Goal: Task Accomplishment & Management: Manage account settings

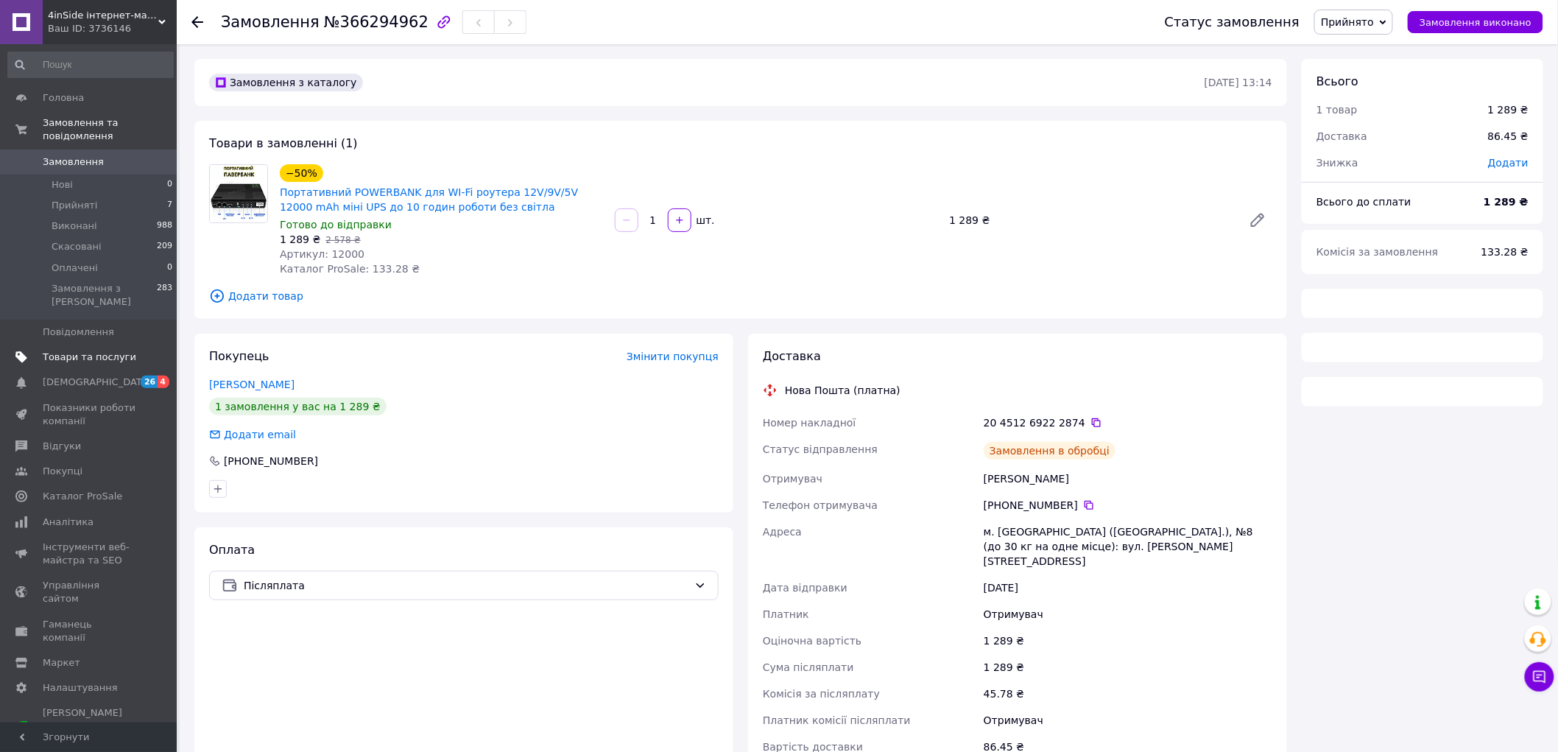
click at [88, 350] on span "Товари та послуги" at bounding box center [90, 356] width 94 height 13
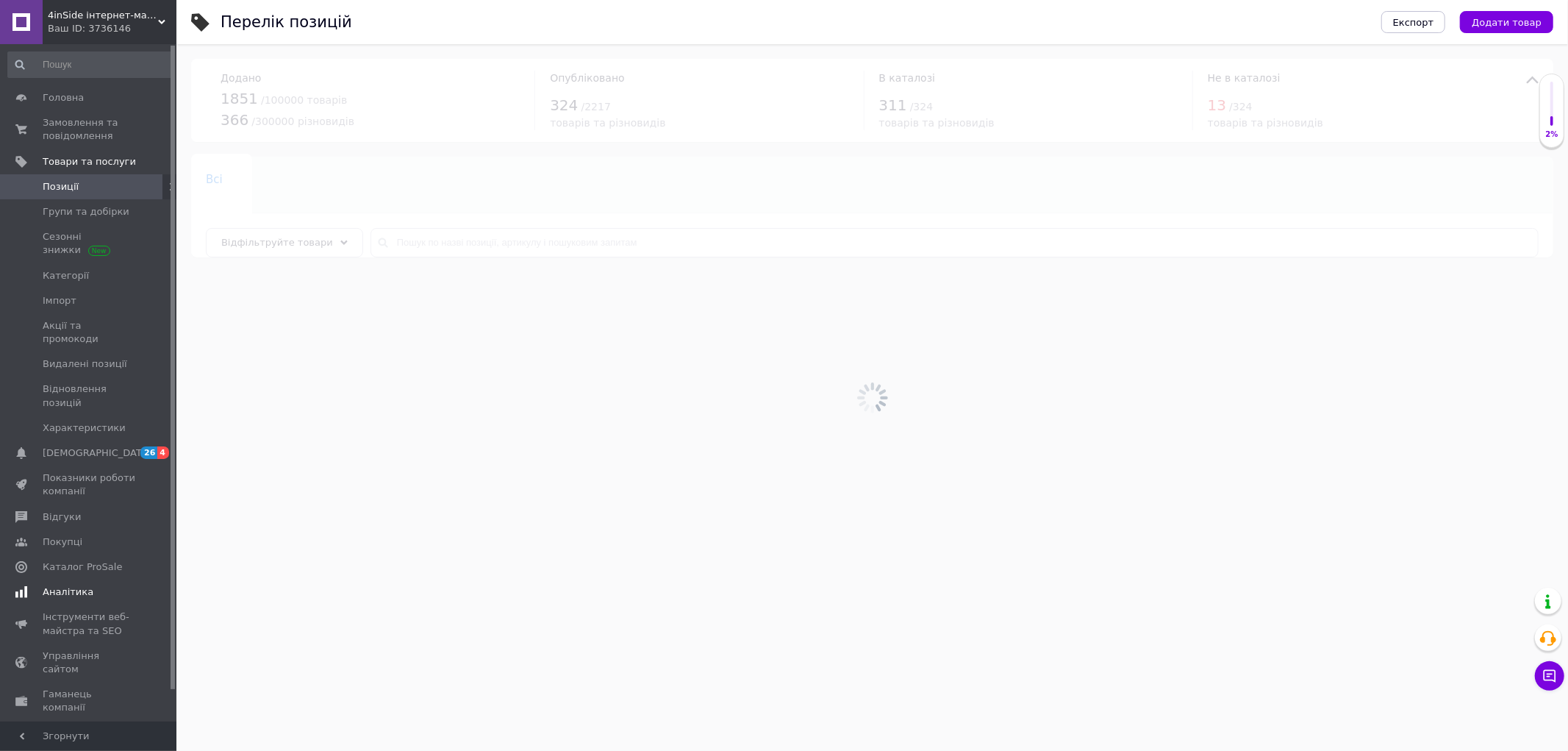
click at [70, 585] on span "Аналітика" at bounding box center [68, 591] width 51 height 13
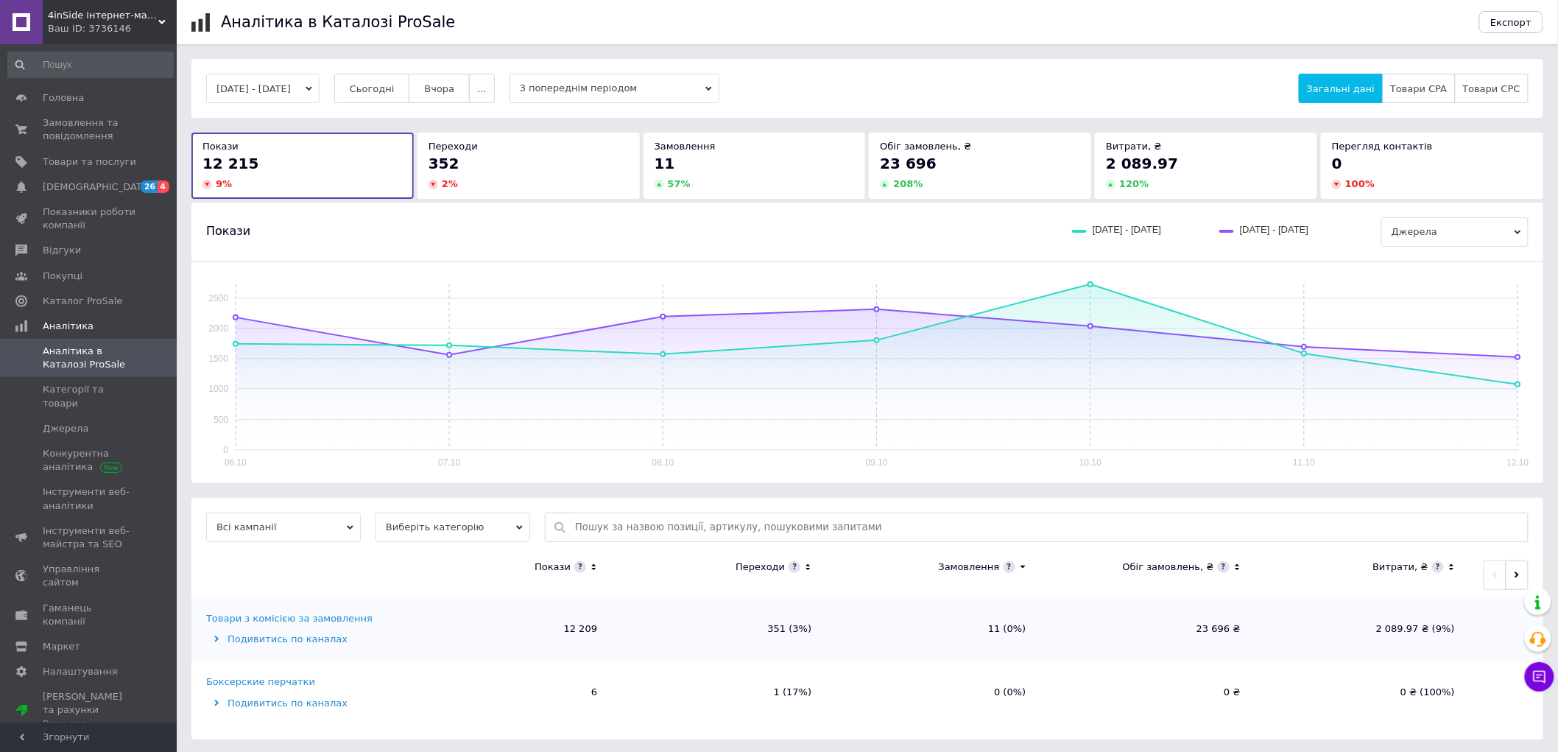
scroll to position [2, 0]
click at [82, 222] on span "Показники роботи компанії" at bounding box center [90, 218] width 94 height 27
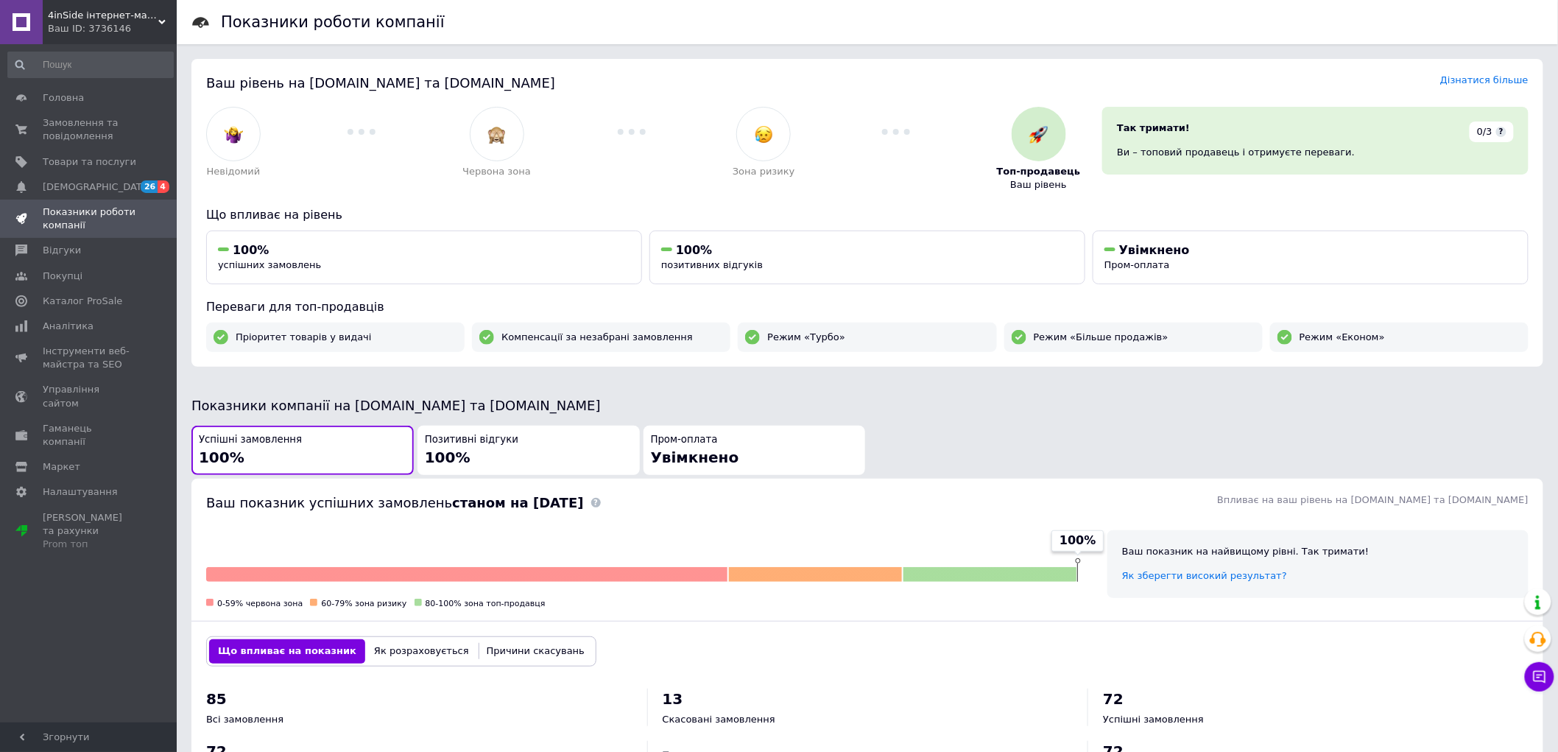
drag, startPoint x: 167, startPoint y: 23, endPoint x: 158, endPoint y: 17, distance: 10.6
click at [160, 19] on div "4inSide інтернет-магазин товарів для дому, здоров'я та краси Ваш ID: 3736146 Са…" at bounding box center [88, 22] width 177 height 44
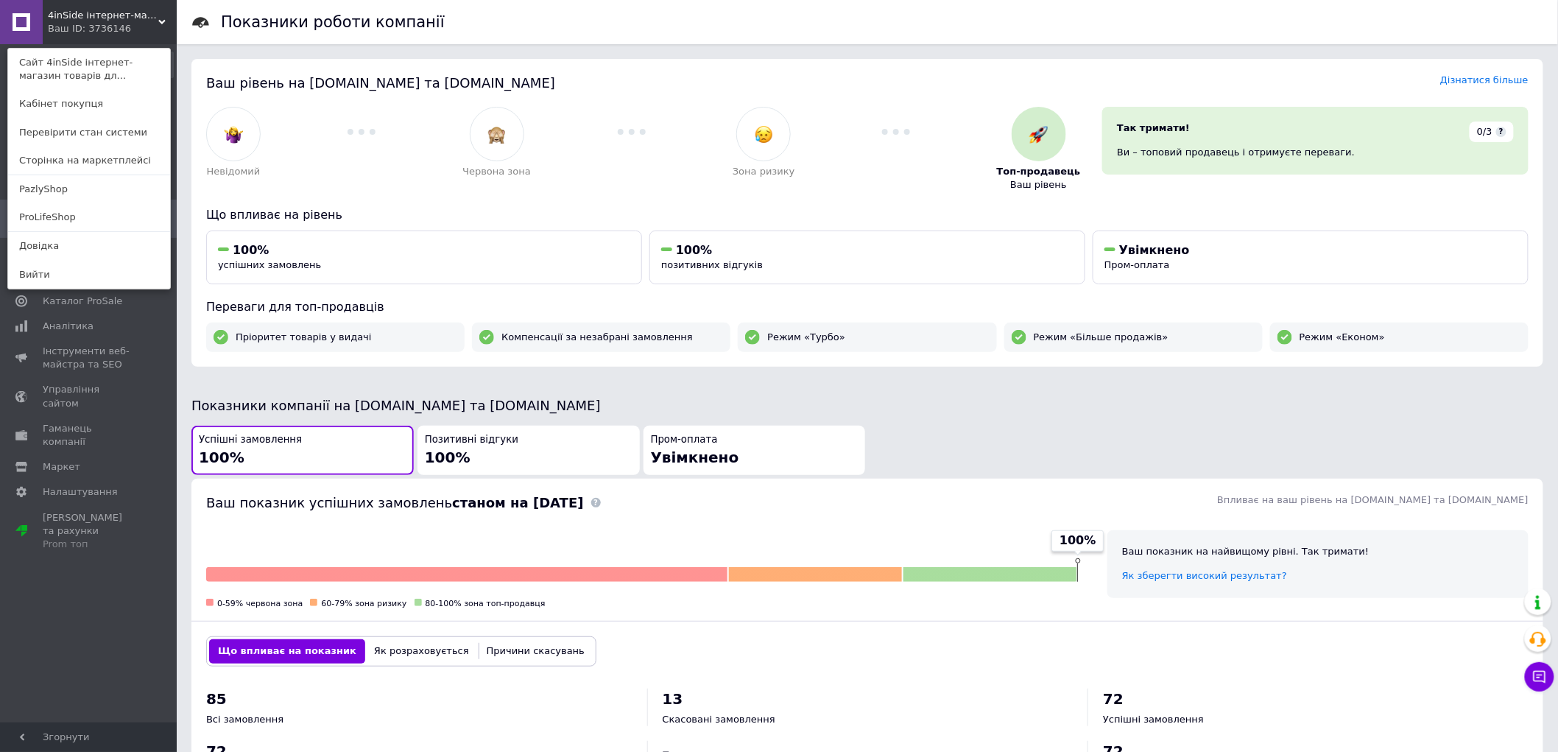
click at [158, 16] on div "4inSide інтернет-магазин товарів для дому, здоров'я та краси Ваш ID: 3736146 Са…" at bounding box center [88, 22] width 177 height 44
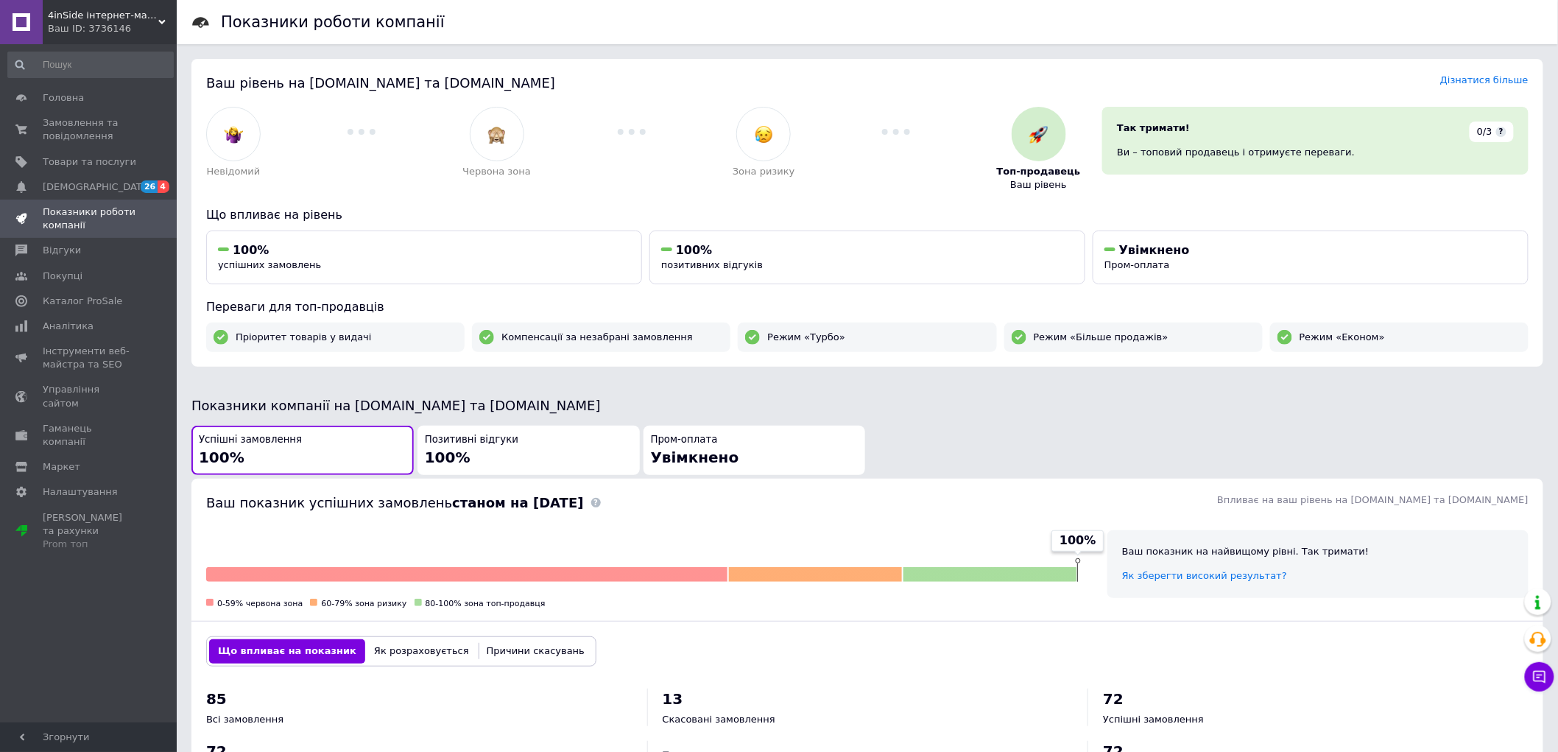
click at [158, 16] on div "4inSide інтернет-магазин товарів для дому, здоров'я та краси Ваш ID: 3736146" at bounding box center [110, 22] width 134 height 44
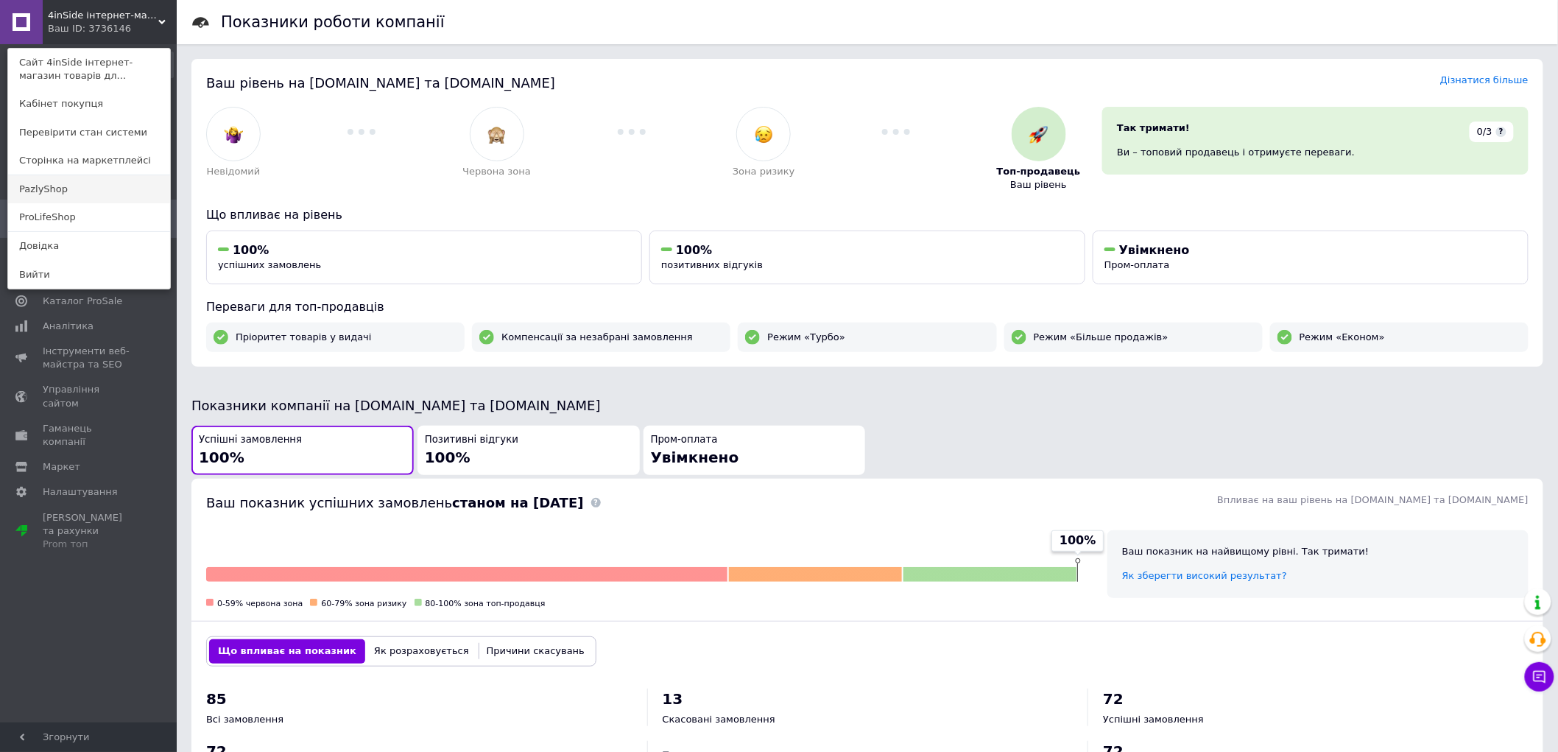
click at [48, 189] on link "PazlyShop" at bounding box center [89, 189] width 162 height 28
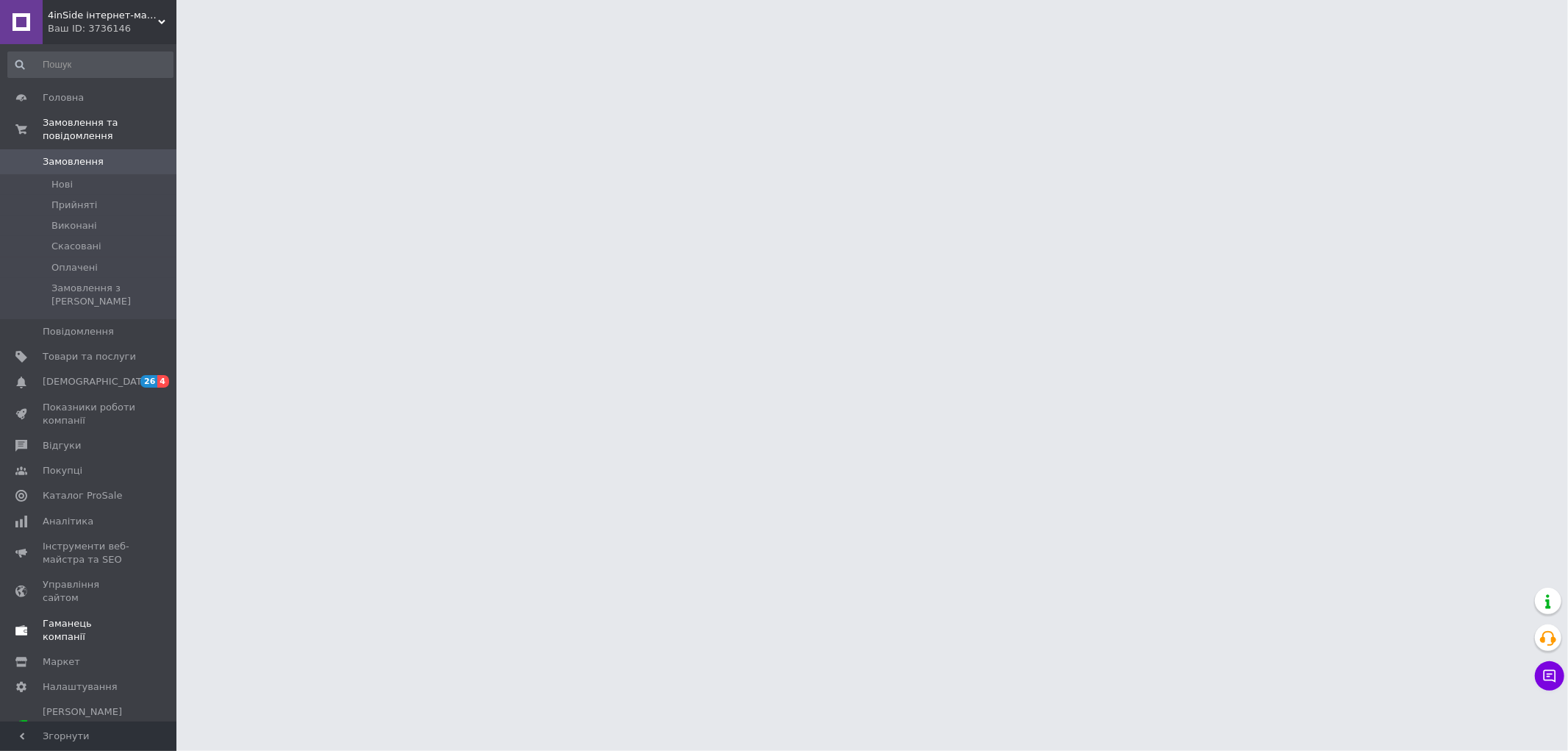
click at [106, 617] on span "Гаманець компанії" at bounding box center [90, 630] width 94 height 27
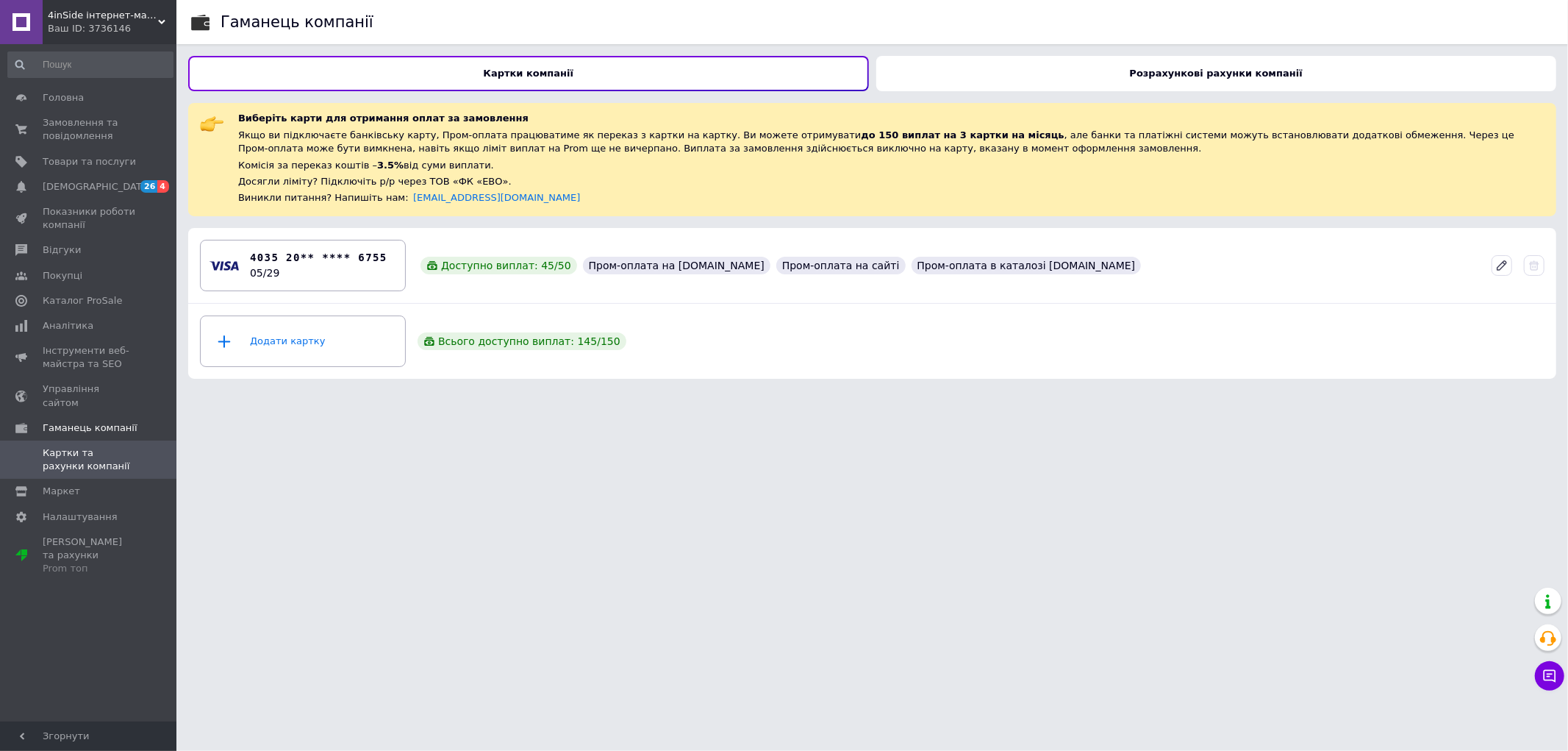
click at [1175, 74] on b "Розрахункові рахунки компанії" at bounding box center [1216, 73] width 173 height 11
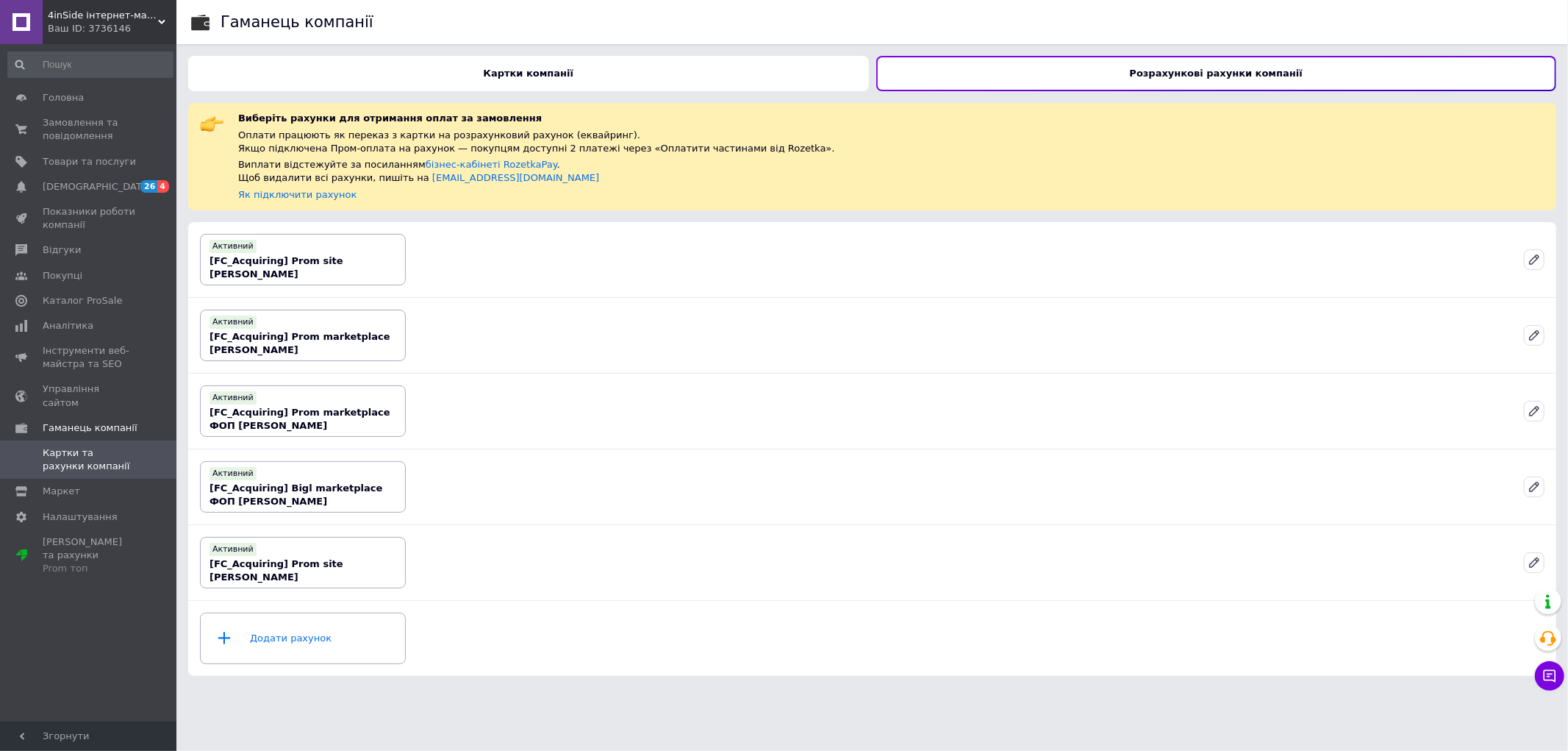
click at [1039, 78] on div "Розрахункові рахунки компанії" at bounding box center [1217, 73] width 681 height 35
click at [1537, 407] on icon at bounding box center [1534, 410] width 9 height 9
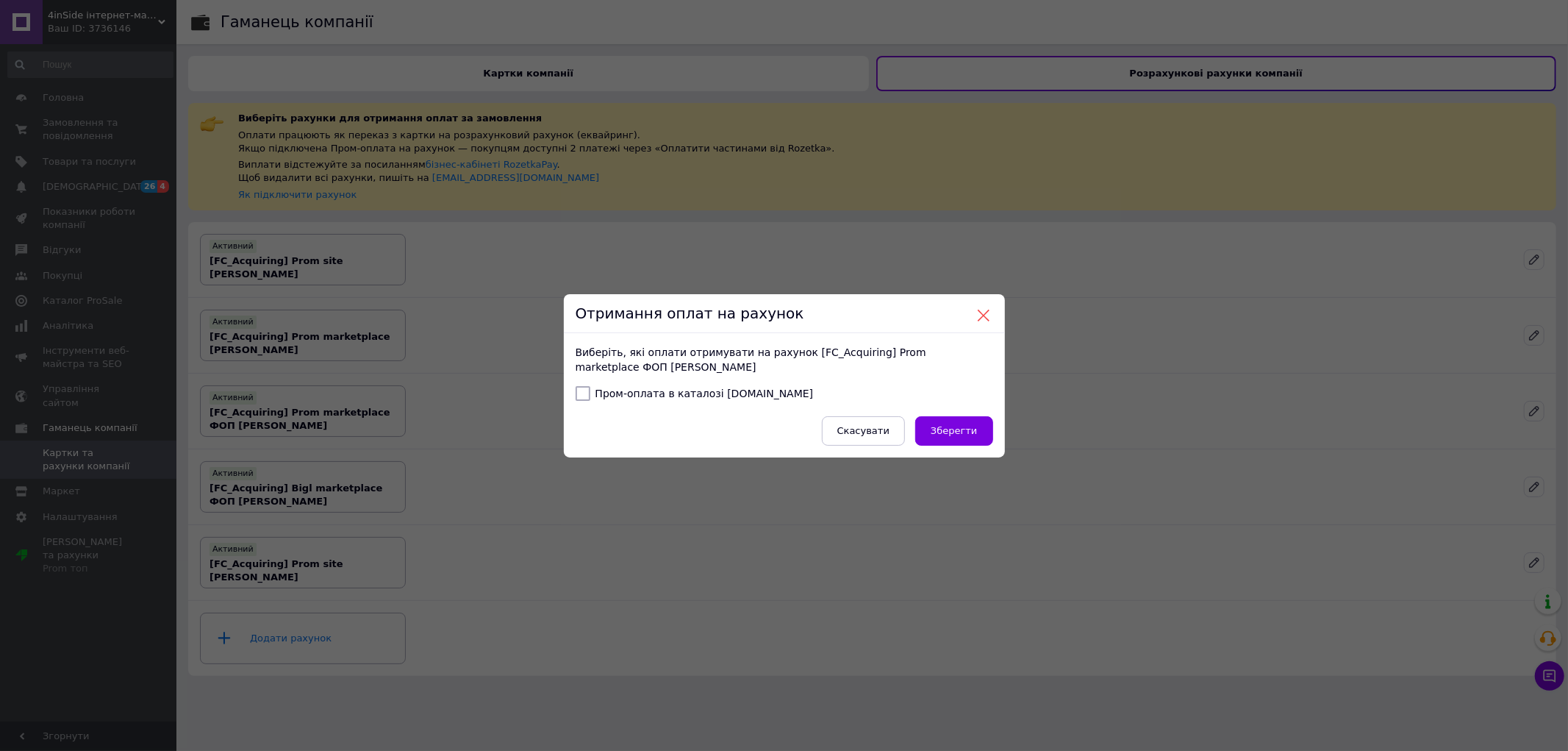
click at [980, 311] on button at bounding box center [983, 315] width 13 height 13
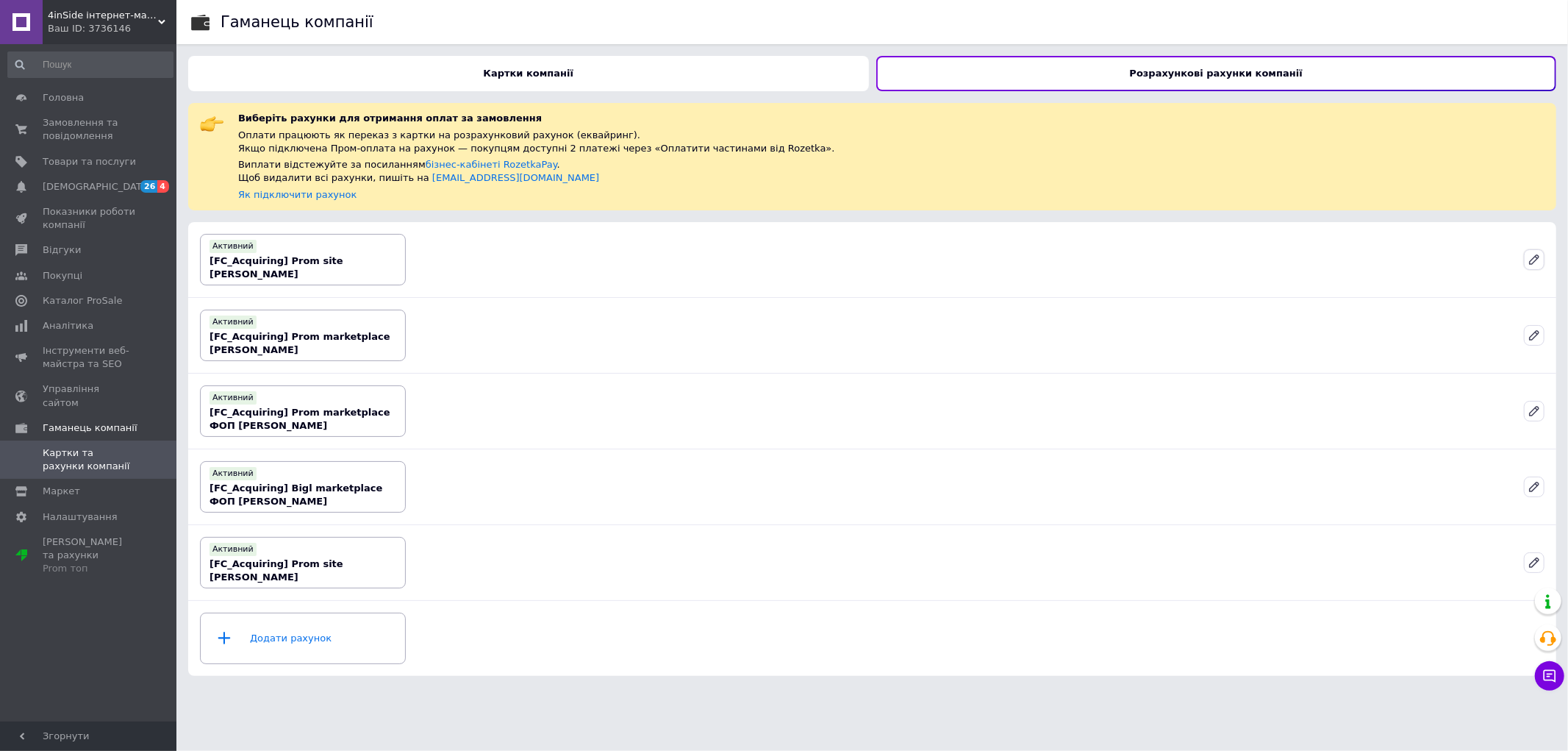
click at [1533, 255] on icon at bounding box center [1534, 259] width 13 height 13
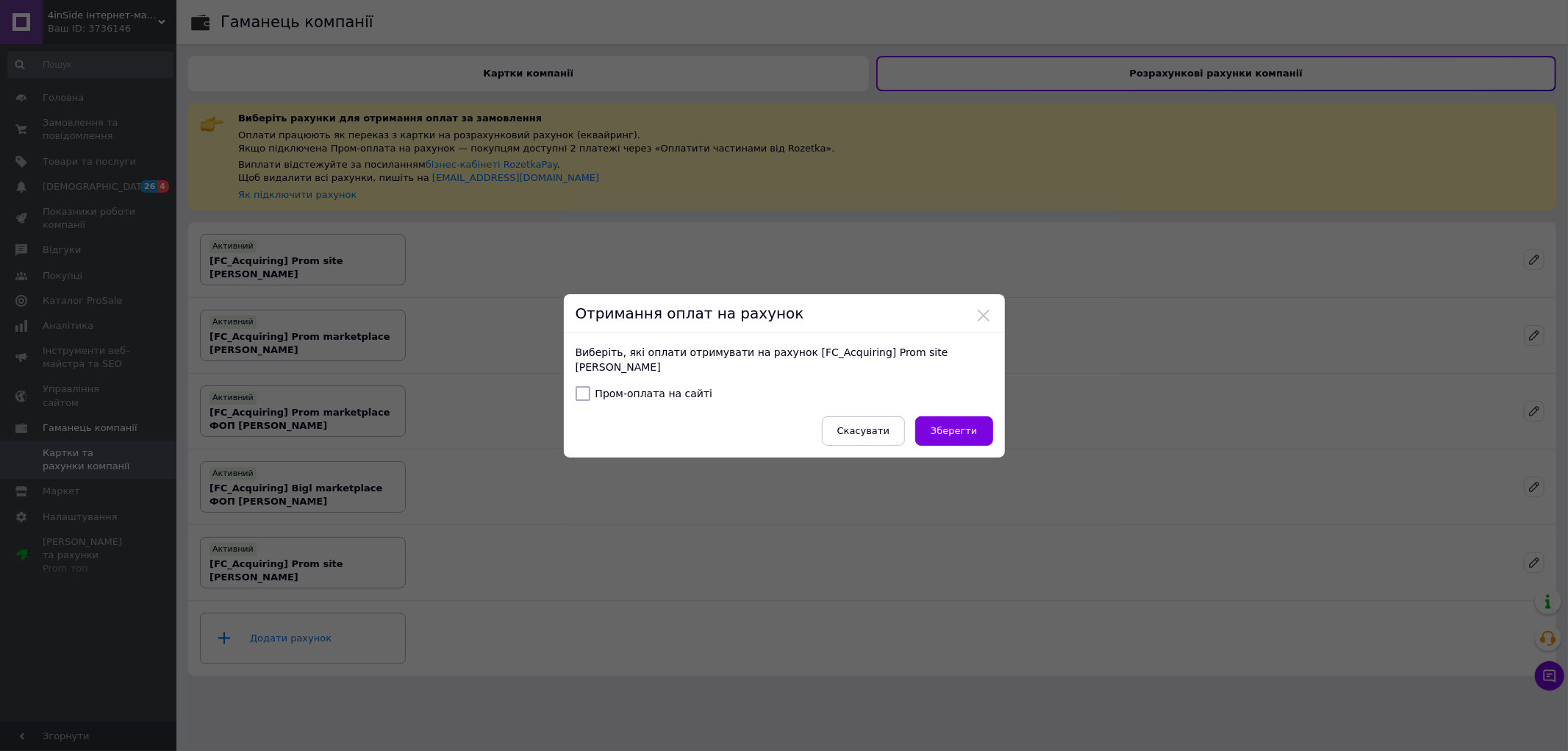
click at [581, 391] on input "Пром-оплата на сайті" at bounding box center [582, 393] width 15 height 15
checkbox input "true"
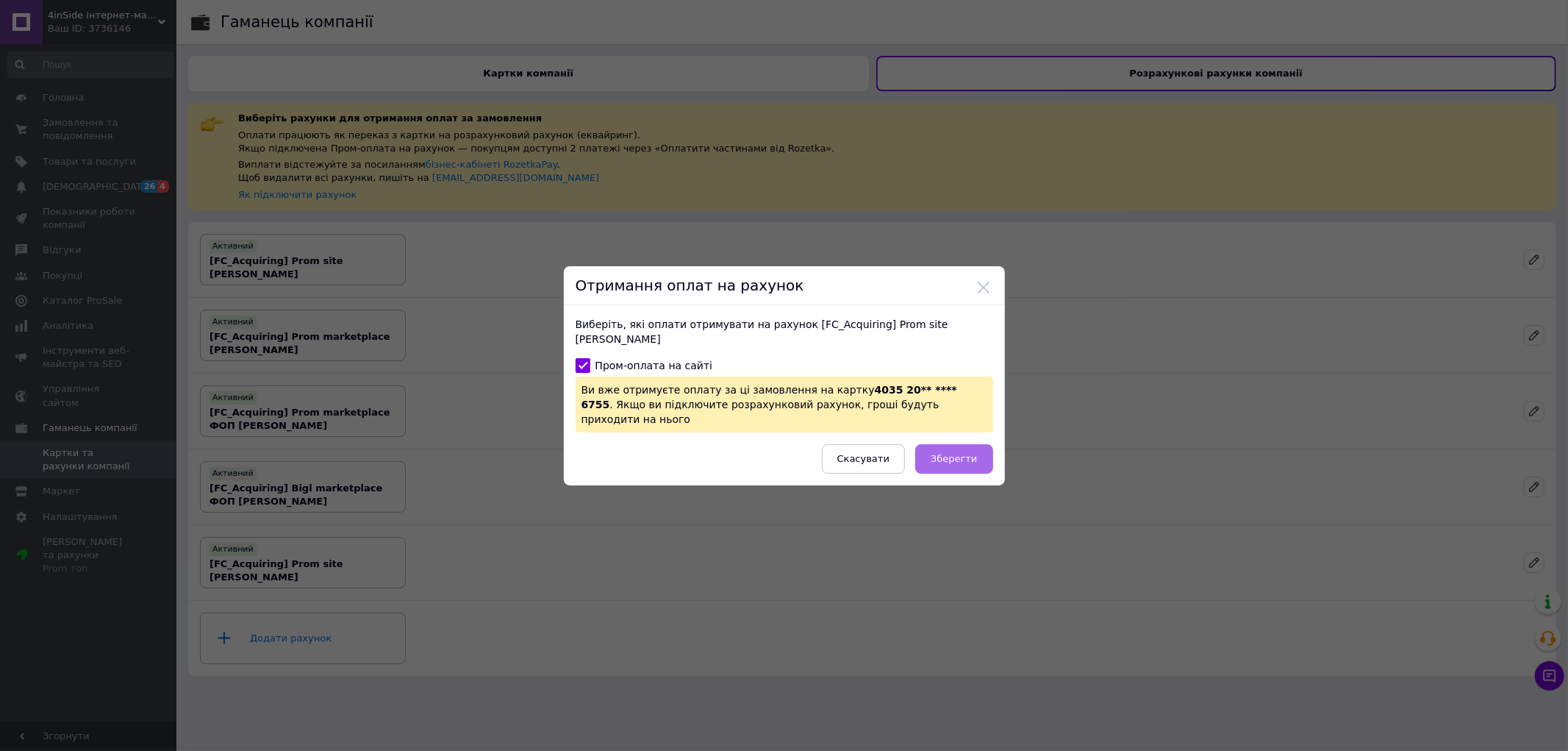
click at [976, 449] on button "Зберегти" at bounding box center [954, 458] width 77 height 29
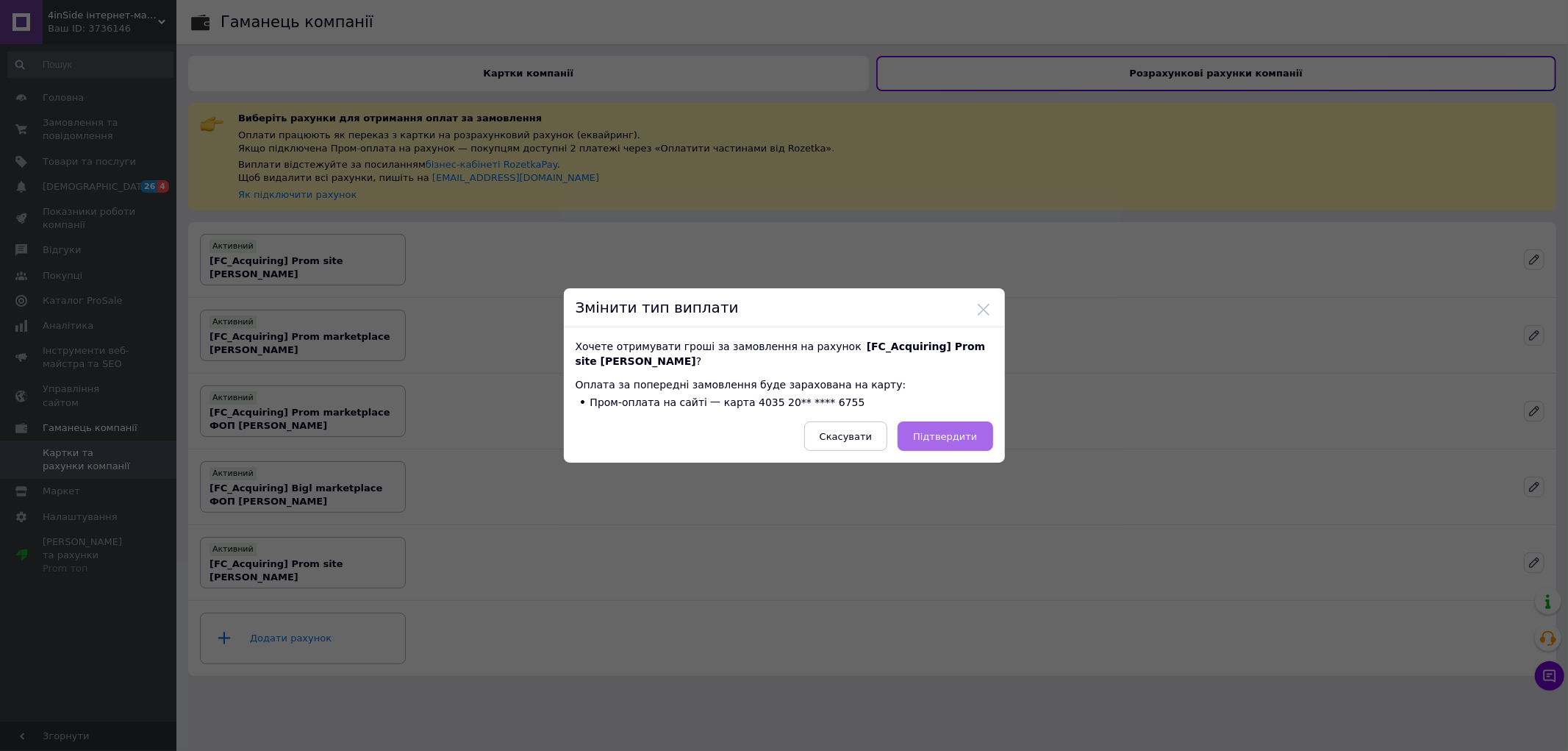
click at [964, 444] on button "Підтвердити" at bounding box center [945, 435] width 95 height 29
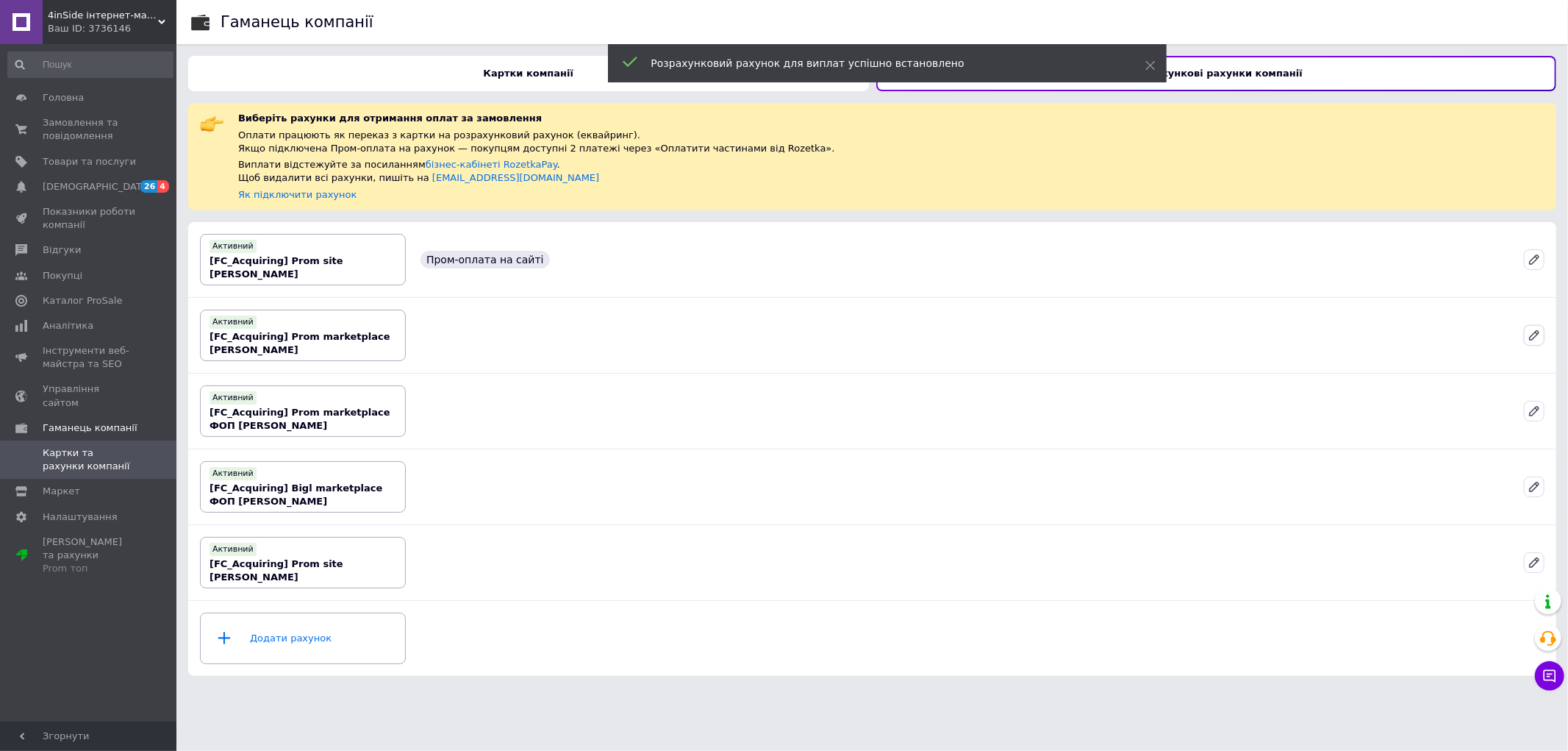
click at [1534, 335] on icon at bounding box center [1534, 335] width 9 height 9
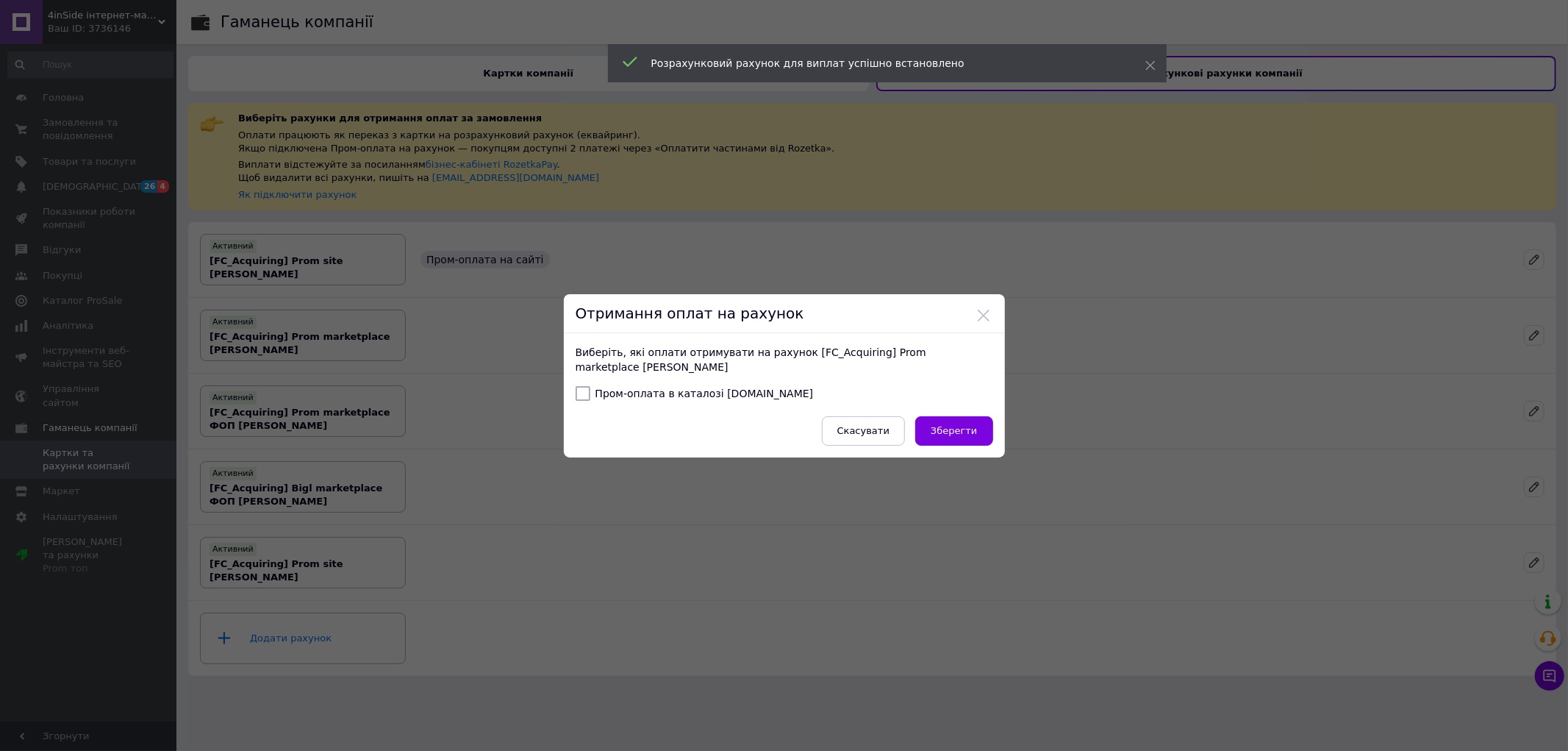
click at [578, 392] on input "Пром-оплата в каталозі Prom.ua" at bounding box center [582, 393] width 15 height 15
checkbox input "true"
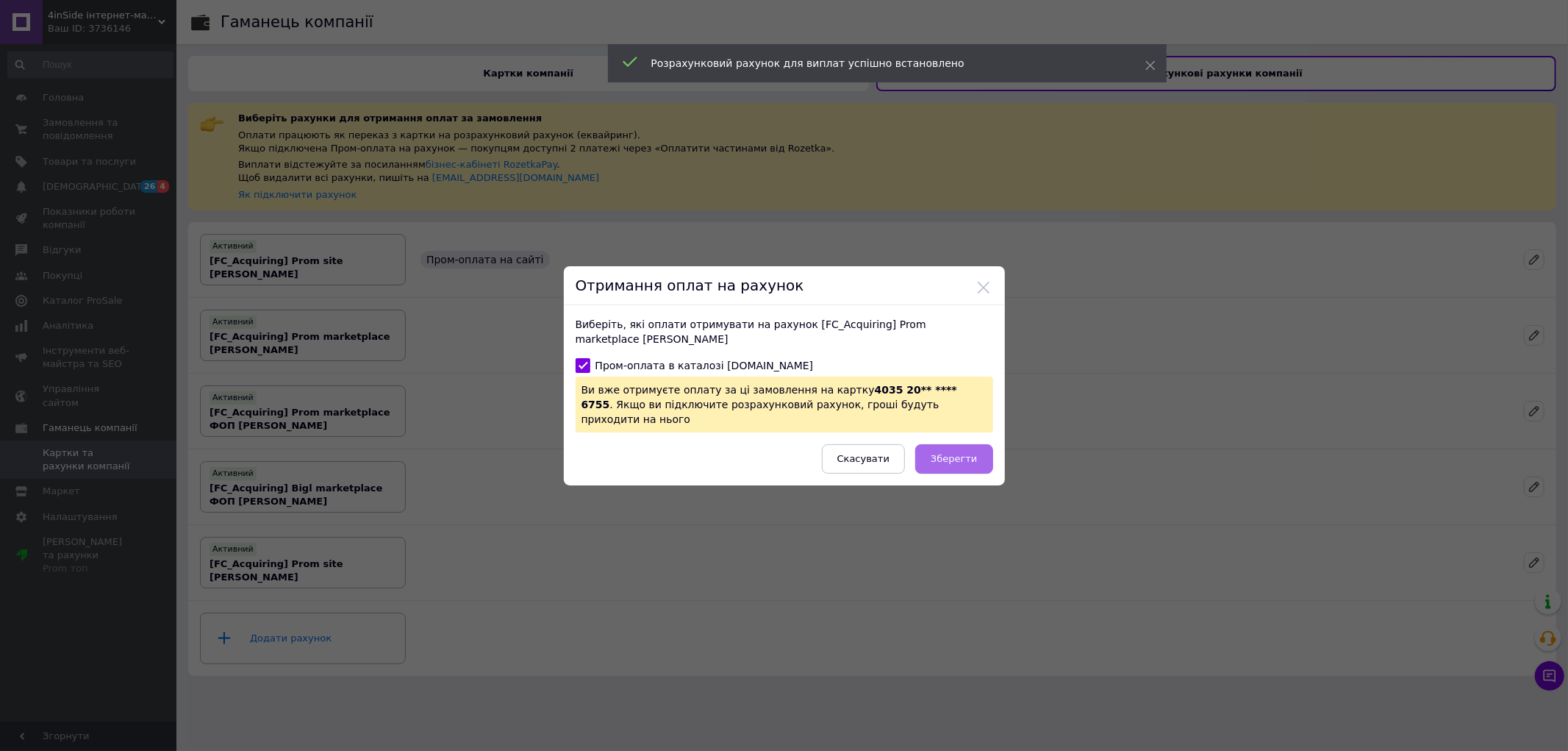
click at [963, 453] on span "Зберегти" at bounding box center [954, 458] width 46 height 11
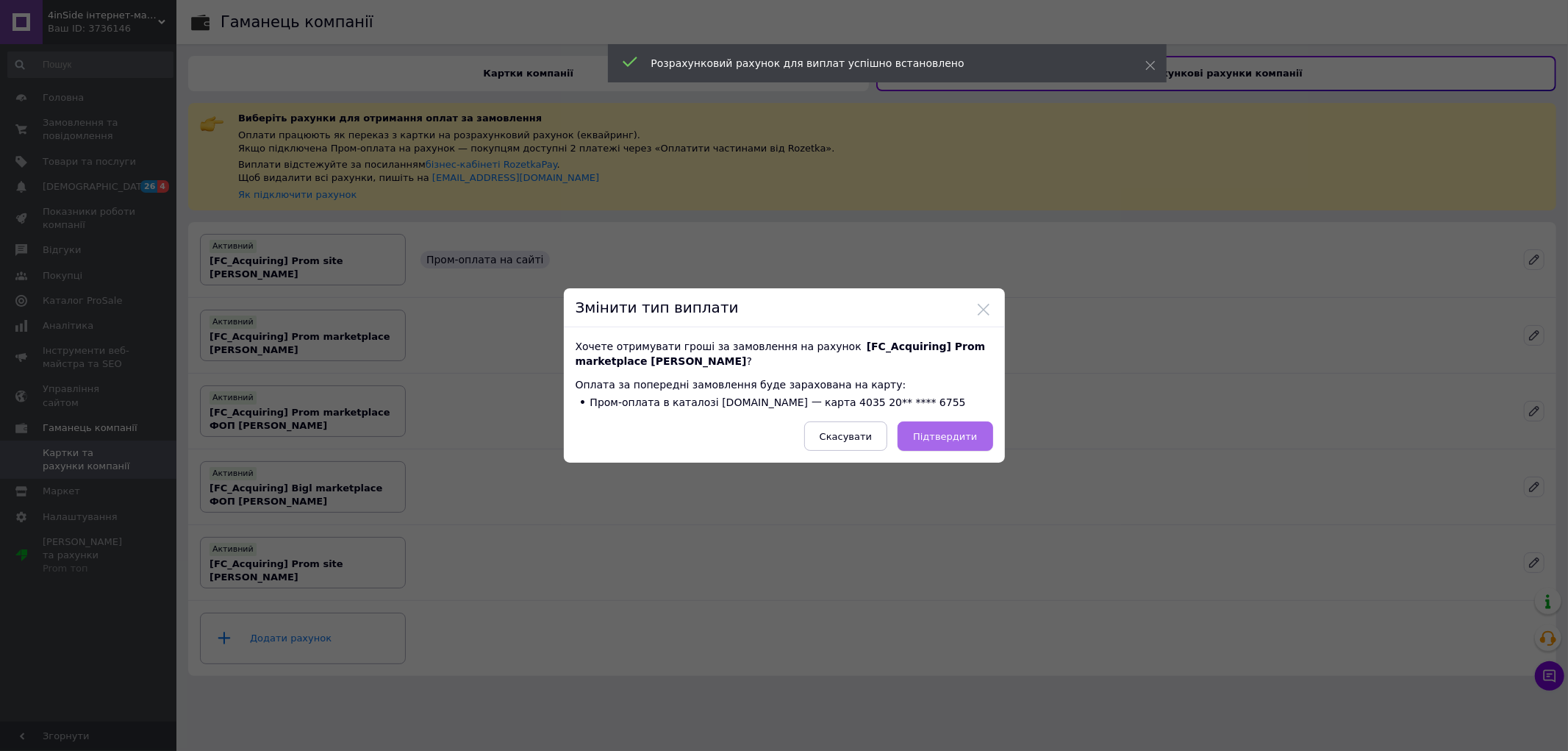
click at [962, 434] on span "Підтвердити" at bounding box center [945, 435] width 64 height 11
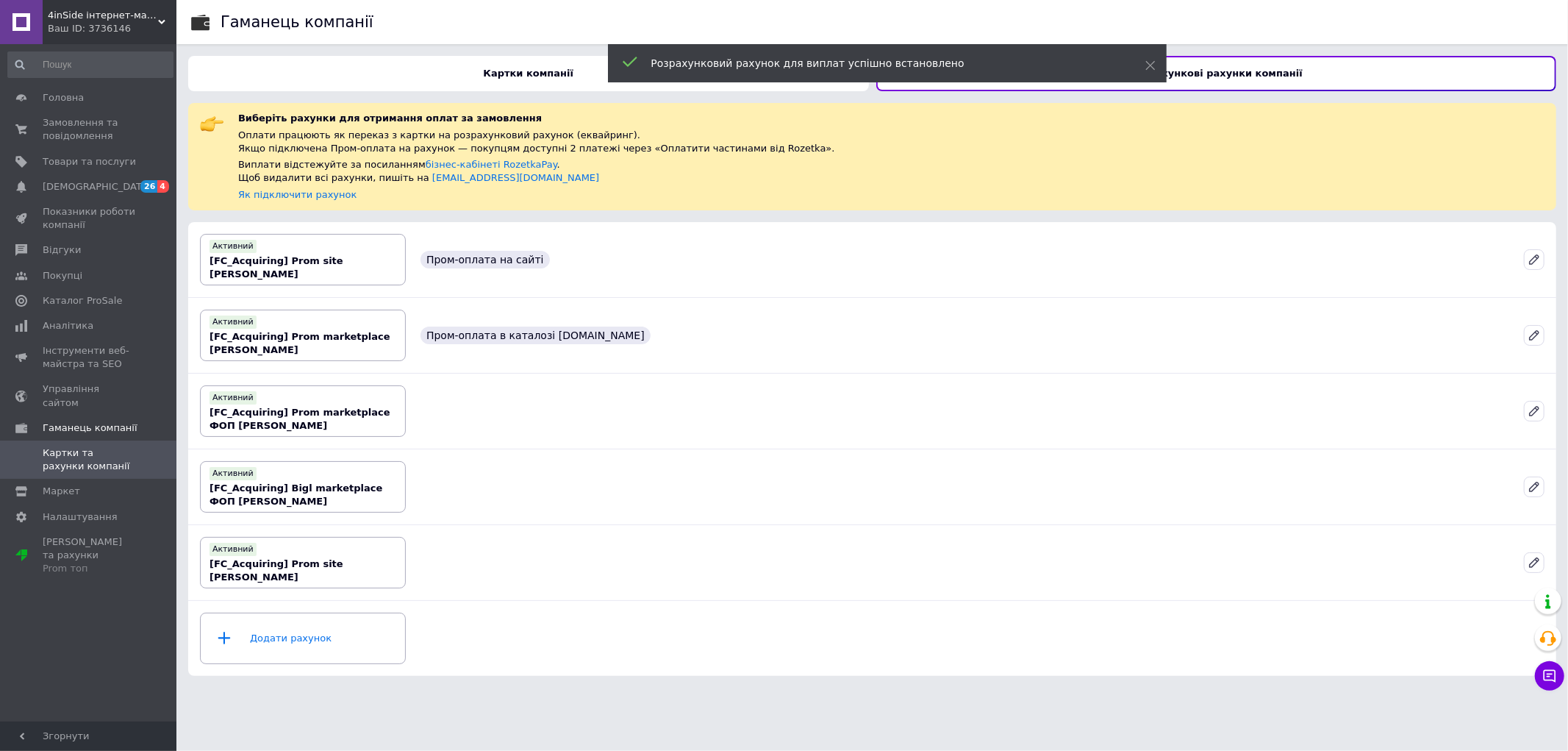
click at [482, 63] on div "Картки компанії" at bounding box center [528, 73] width 681 height 35
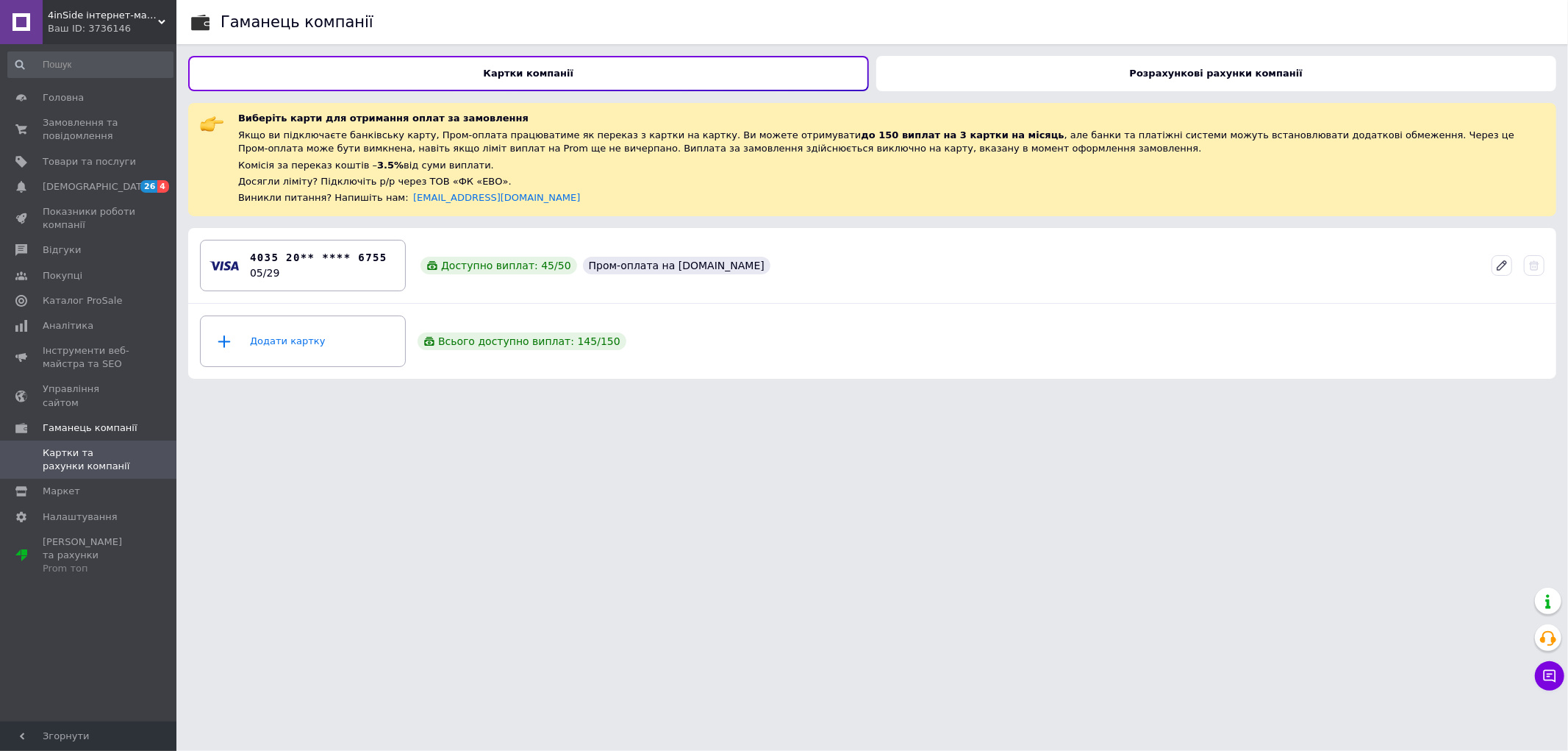
click at [1245, 63] on div "Розрахункові рахунки компанії" at bounding box center [1217, 73] width 681 height 35
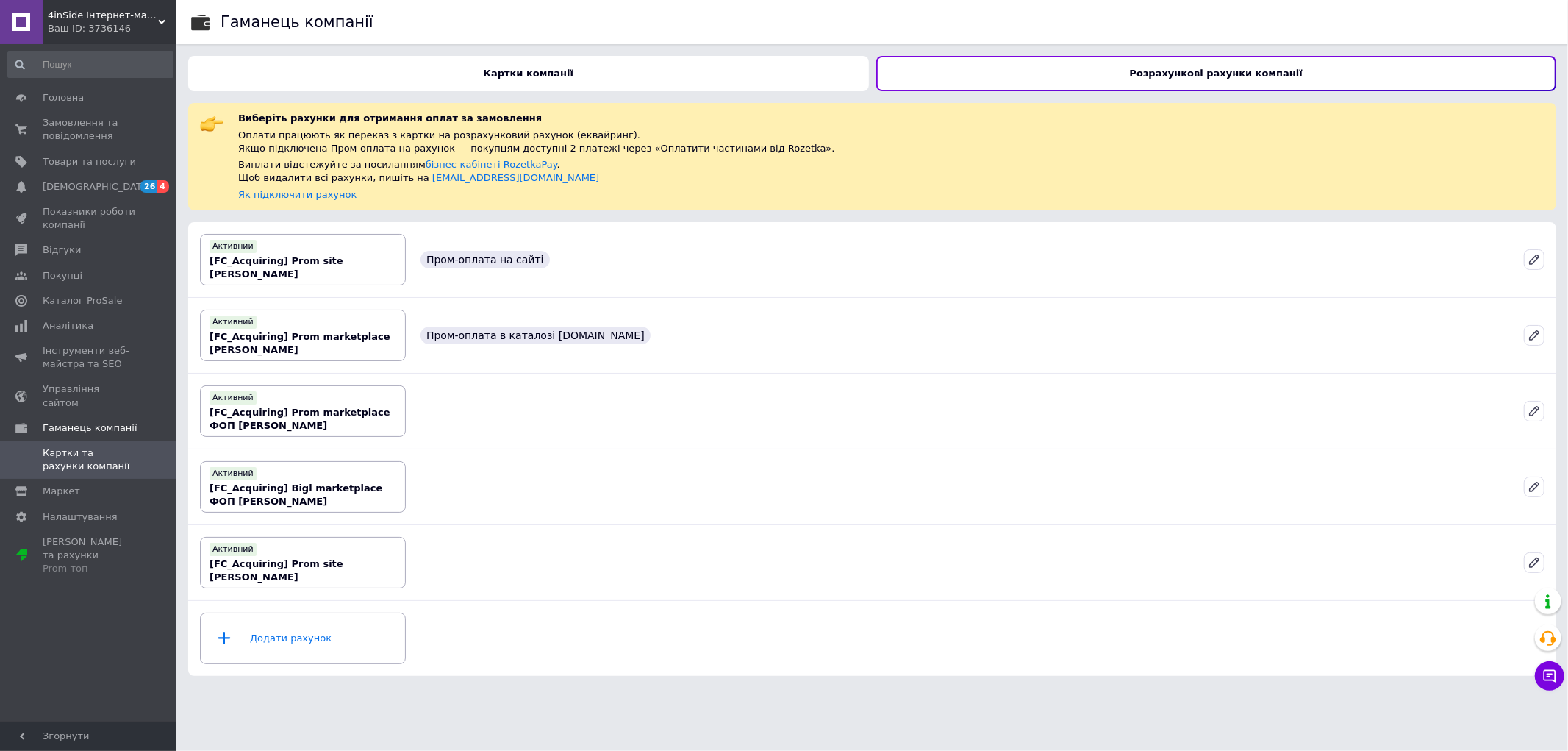
click at [522, 68] on b "Картки компанії" at bounding box center [528, 73] width 91 height 11
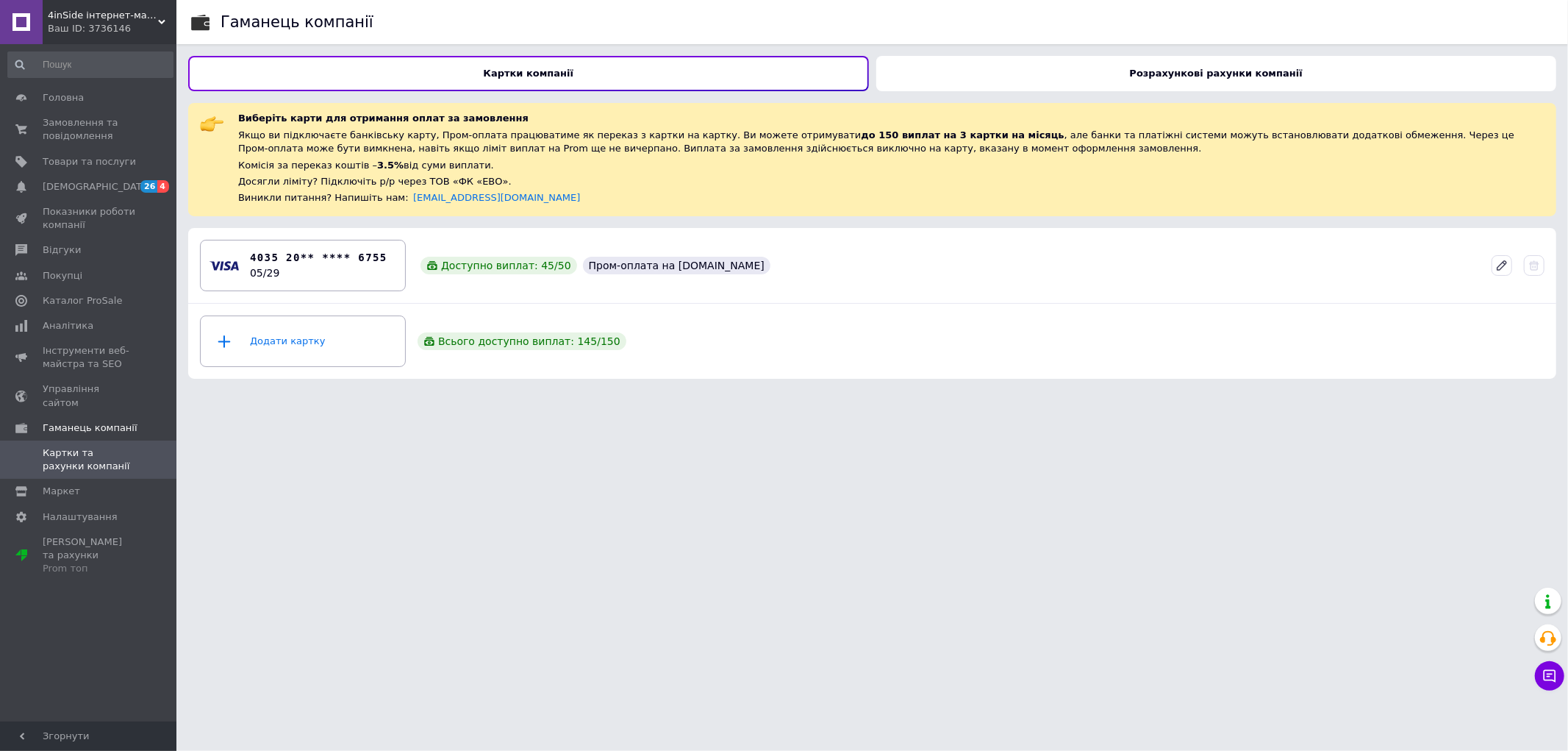
click at [158, 23] on icon at bounding box center [161, 21] width 7 height 7
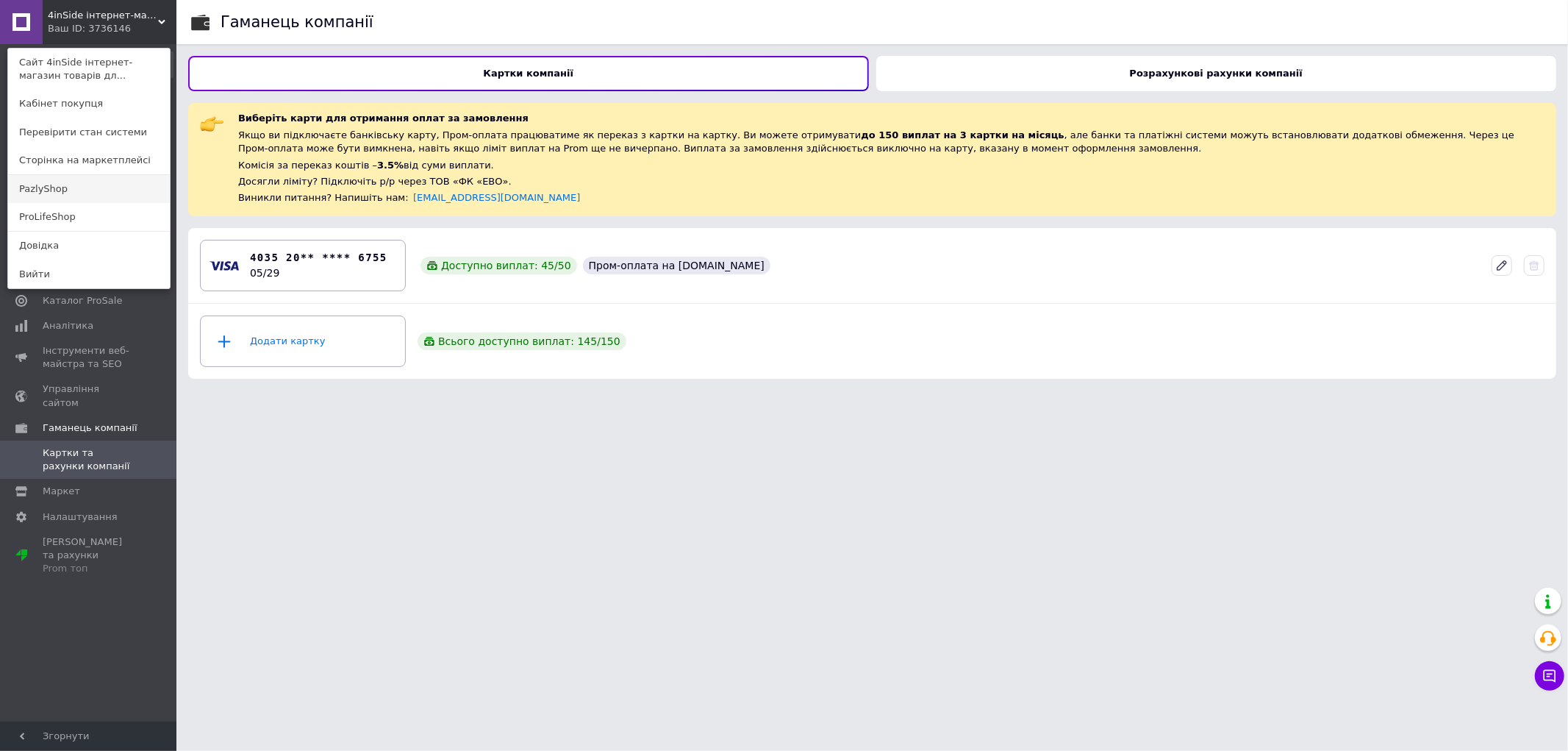
click at [55, 189] on link "PazlyShop" at bounding box center [89, 189] width 162 height 28
